Goal: Information Seeking & Learning: Learn about a topic

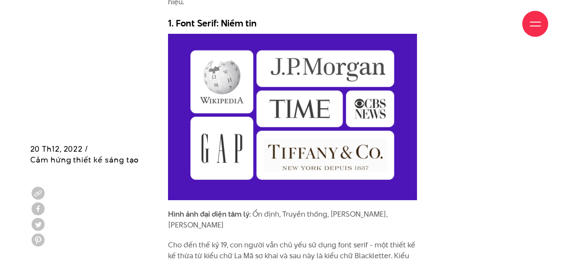
scroll to position [1512, 0]
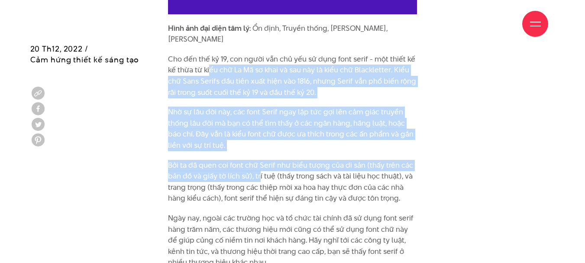
drag, startPoint x: 209, startPoint y: 57, endPoint x: 260, endPoint y: 171, distance: 125.0
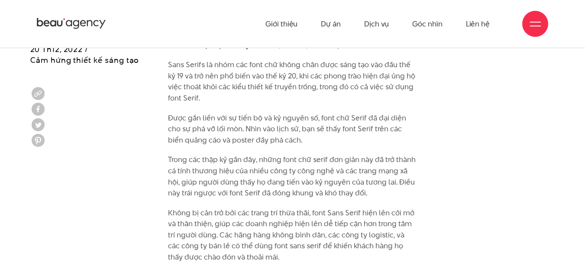
scroll to position [2420, 0]
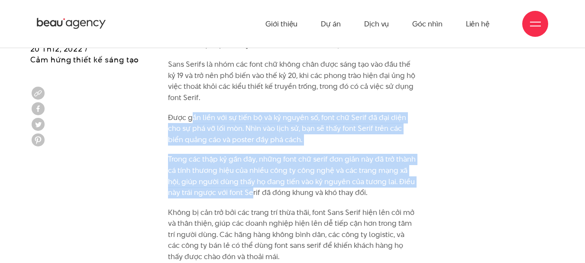
drag, startPoint x: 191, startPoint y: 77, endPoint x: 253, endPoint y: 165, distance: 107.5
click at [253, 165] on div "Xuyên suốt lịch sử, các designer đã sử dụng font chữ để thể hiện các cảm giác n…" at bounding box center [292, 116] width 249 height 3471
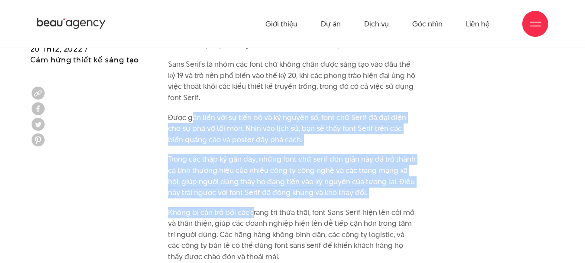
click at [233, 154] on p "Trong các thập kỷ gần đây, những font chữ serif đơn giản này đã trở thành cá tí…" at bounding box center [292, 176] width 249 height 44
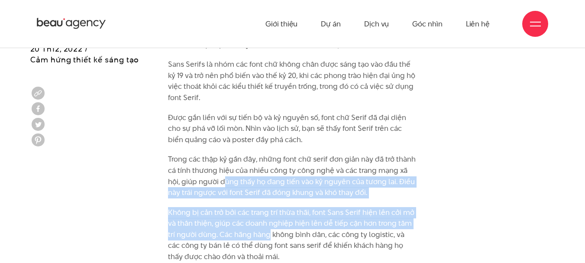
drag, startPoint x: 223, startPoint y: 143, endPoint x: 259, endPoint y: 201, distance: 68.3
click at [259, 201] on div "Xuyên suốt lịch sử, các designer đã sử dụng font chữ để thể hiện các cảm giác n…" at bounding box center [292, 116] width 249 height 3471
click at [259, 207] on p "Không bị cản trở bởi các trang trí thừa thãi, font Sans Serif hiện lên cởi mở v…" at bounding box center [292, 234] width 249 height 55
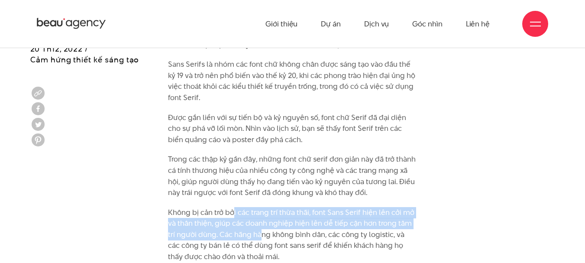
drag, startPoint x: 232, startPoint y: 181, endPoint x: 251, endPoint y: 207, distance: 32.1
click at [251, 207] on p "Không bị cản trở bởi các trang trí thừa thãi, font Sans Serif hiện lên cởi mở v…" at bounding box center [292, 234] width 249 height 55
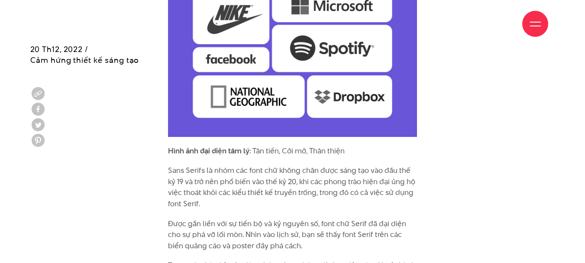
scroll to position [2314, 0]
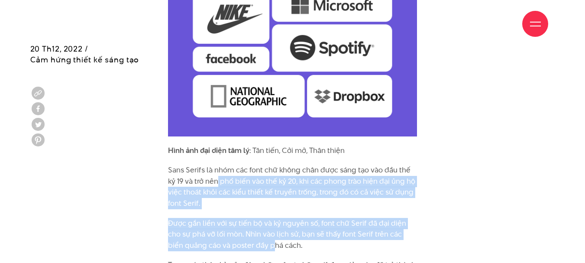
drag, startPoint x: 219, startPoint y: 144, endPoint x: 255, endPoint y: 210, distance: 75.8
click at [255, 210] on div "Xuyên suốt lịch sử, các designer đã sử dụng font chữ để thể hiện các cảm giác n…" at bounding box center [292, 222] width 249 height 3471
click at [255, 218] on p "Được gắn liền với sự tiến bộ và kỷ nguyên số, font chữ Serif đã đại diện cho sự…" at bounding box center [292, 234] width 249 height 33
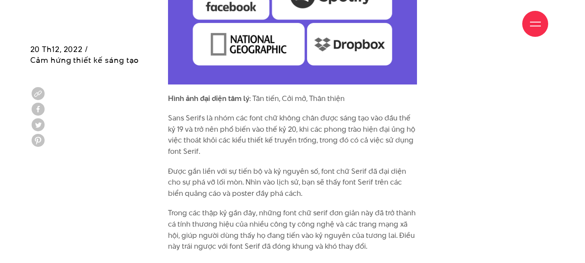
scroll to position [2367, 0]
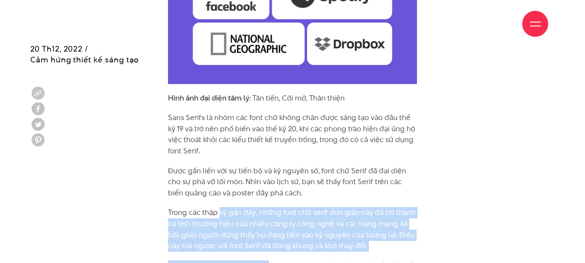
drag, startPoint x: 220, startPoint y: 171, endPoint x: 268, endPoint y: 230, distance: 76.3
click at [268, 230] on div "Xuyên suốt lịch sử, các designer đã sử dụng font chữ để thể hiện các cảm giác n…" at bounding box center [292, 169] width 249 height 3471
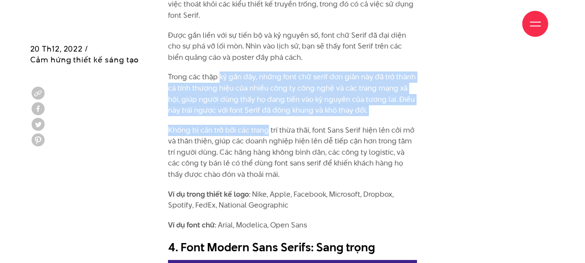
scroll to position [2502, 0]
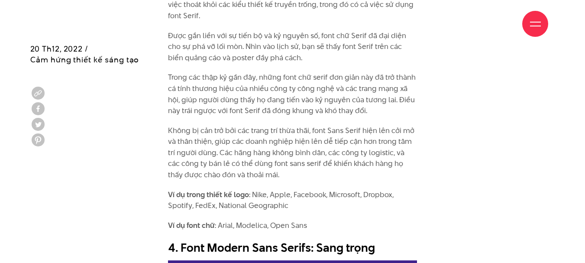
click at [268, 125] on p "Không bị cản trở bởi các trang trí thừa thãi, font Sans Serif hiện lên cởi mở v…" at bounding box center [292, 152] width 249 height 55
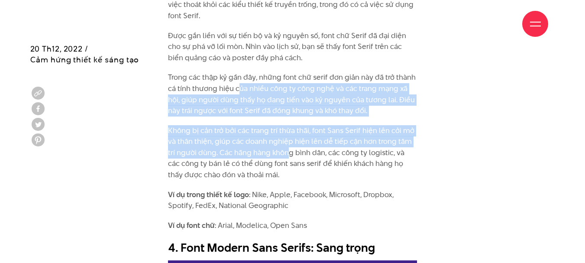
drag, startPoint x: 239, startPoint y: 51, endPoint x: 281, endPoint y: 118, distance: 78.7
click at [281, 118] on div "Xuyên suốt lịch sử, các designer đã sử dụng font chữ để thể hiện các cảm giác n…" at bounding box center [292, 34] width 249 height 3471
click at [281, 125] on p "Không bị cản trở bởi các trang trí thừa thãi, font Sans Serif hiện lên cởi mở v…" at bounding box center [292, 152] width 249 height 55
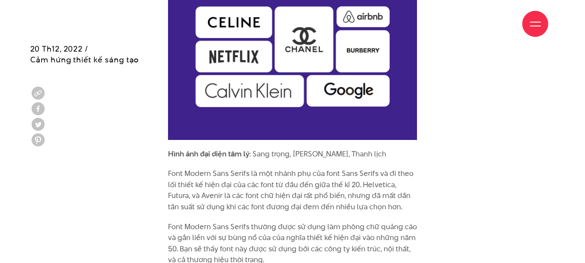
scroll to position [2788, 0]
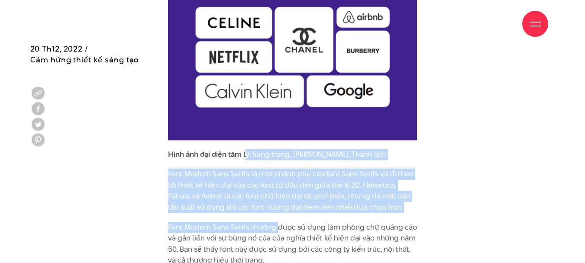
drag, startPoint x: 245, startPoint y: 121, endPoint x: 277, endPoint y: 196, distance: 81.5
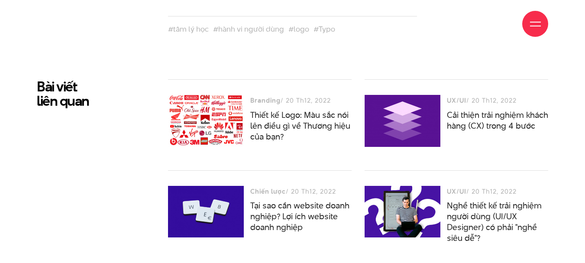
scroll to position [4278, 0]
